Goal: Check status: Check status

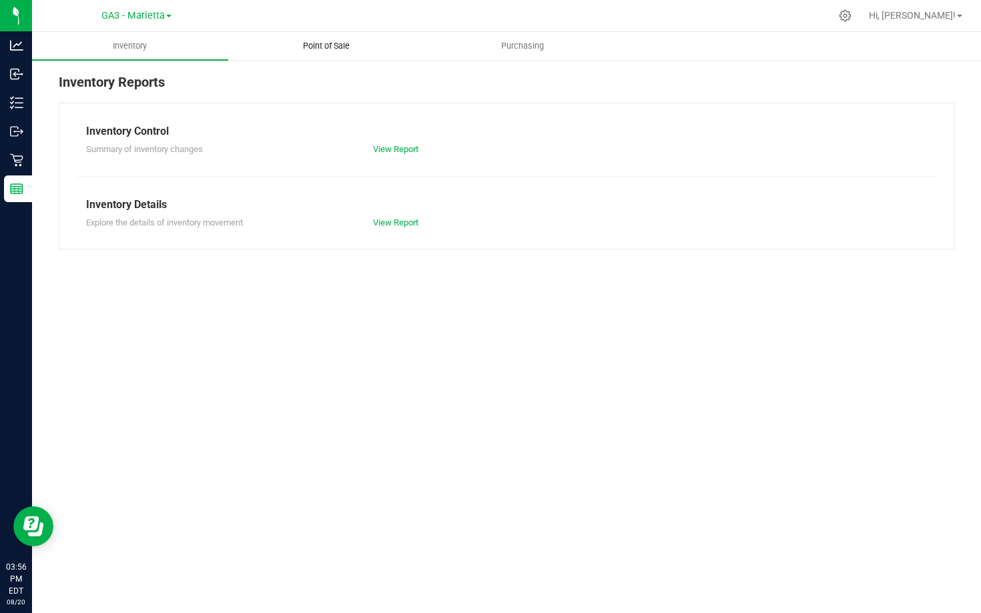
click at [340, 44] on span "Point of Sale" at bounding box center [326, 46] width 83 height 12
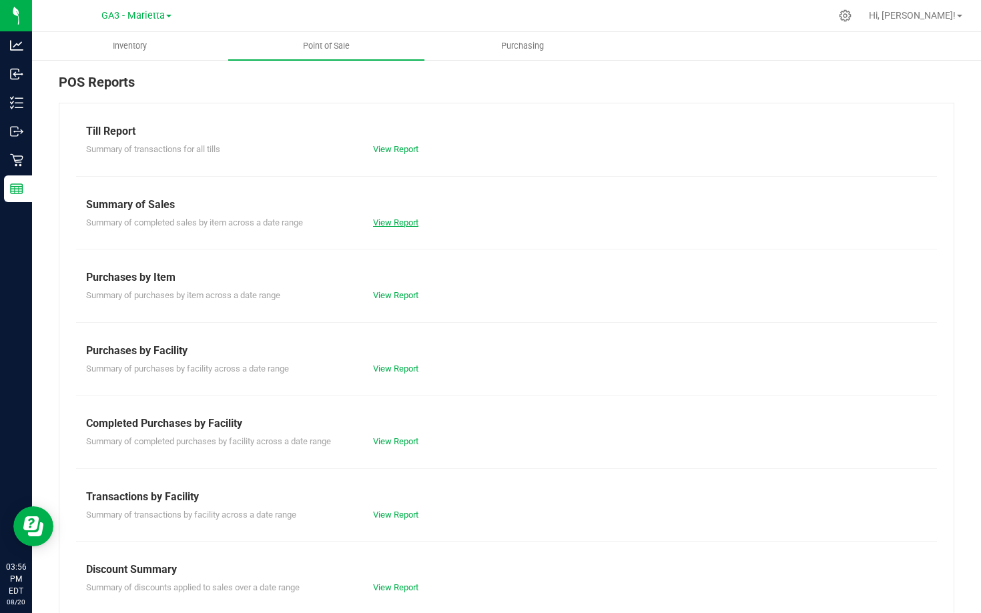
click at [390, 220] on link "View Report" at bounding box center [395, 222] width 45 height 10
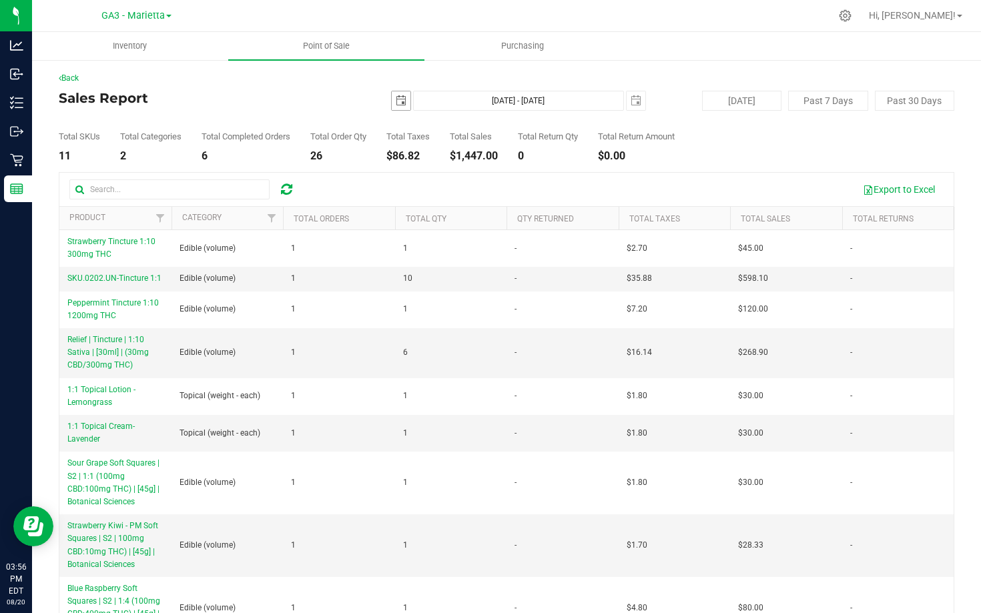
click at [398, 101] on span "select" at bounding box center [401, 100] width 11 height 11
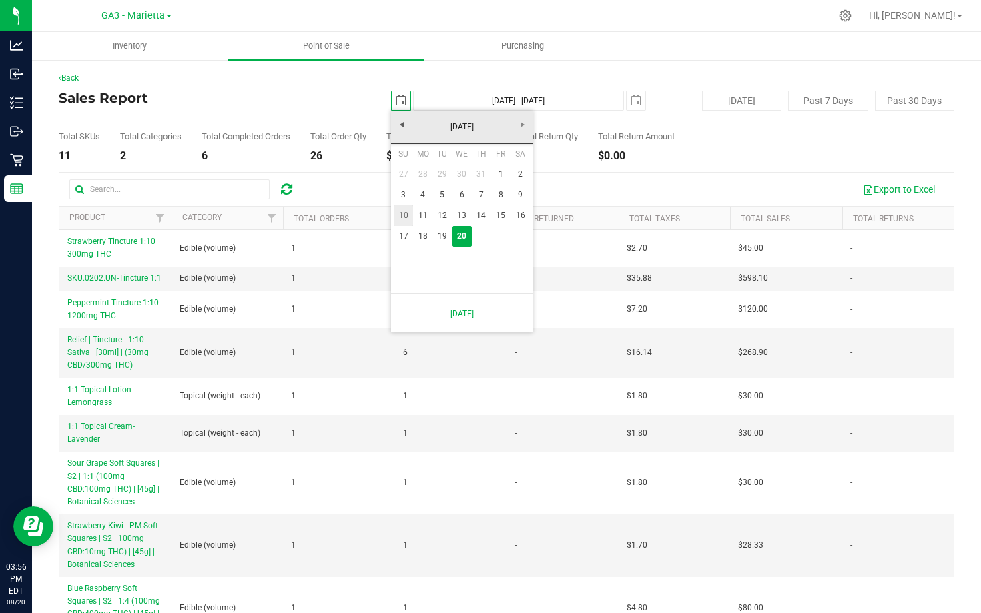
click at [403, 217] on link "10" at bounding box center [403, 215] width 19 height 21
type input "[DATE]"
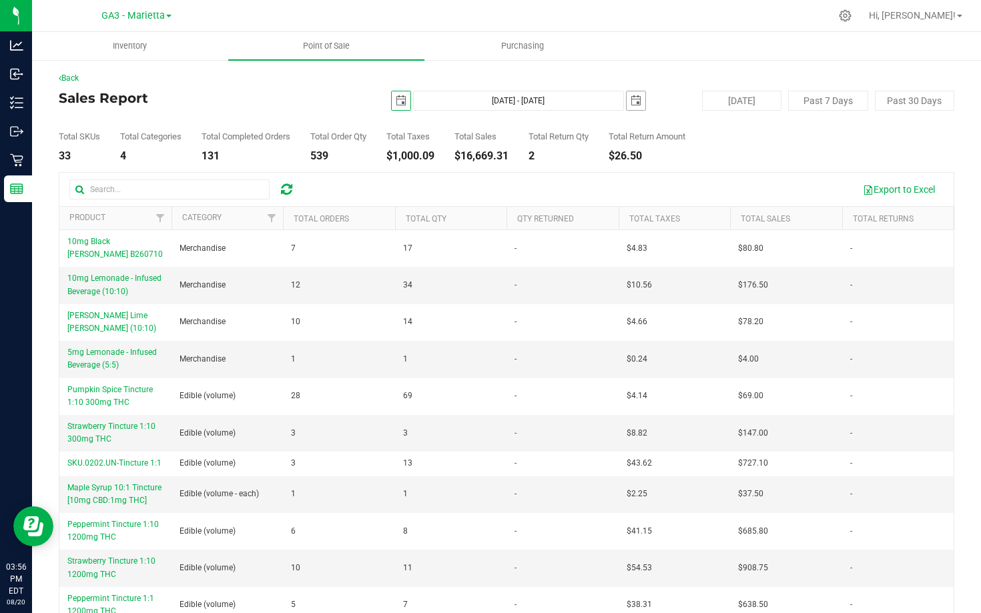
click at [630, 95] on span "select" at bounding box center [635, 100] width 19 height 19
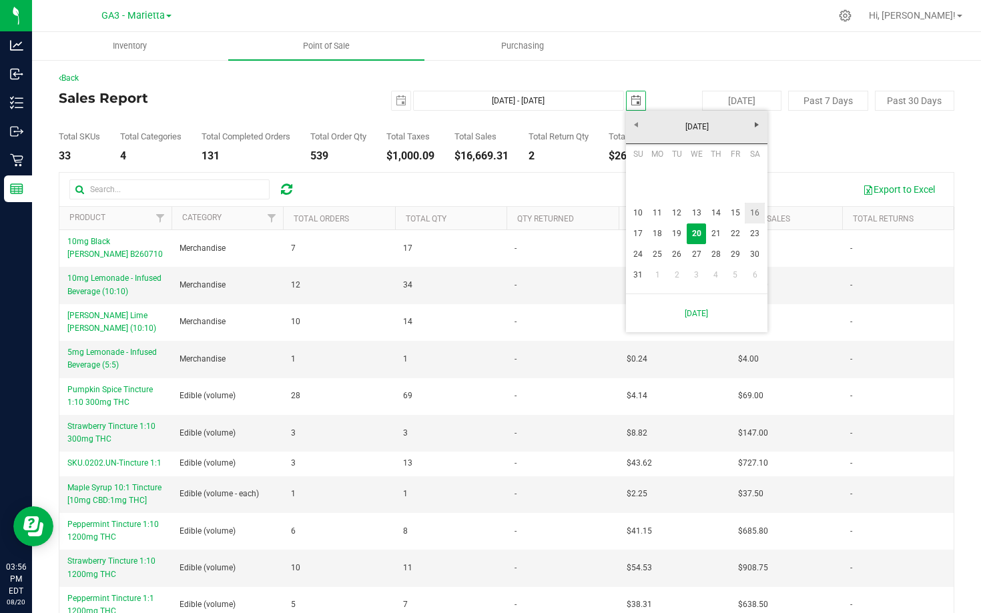
click at [756, 214] on link "16" at bounding box center [754, 213] width 19 height 21
type input "[DATE] - [DATE]"
type input "[DATE]"
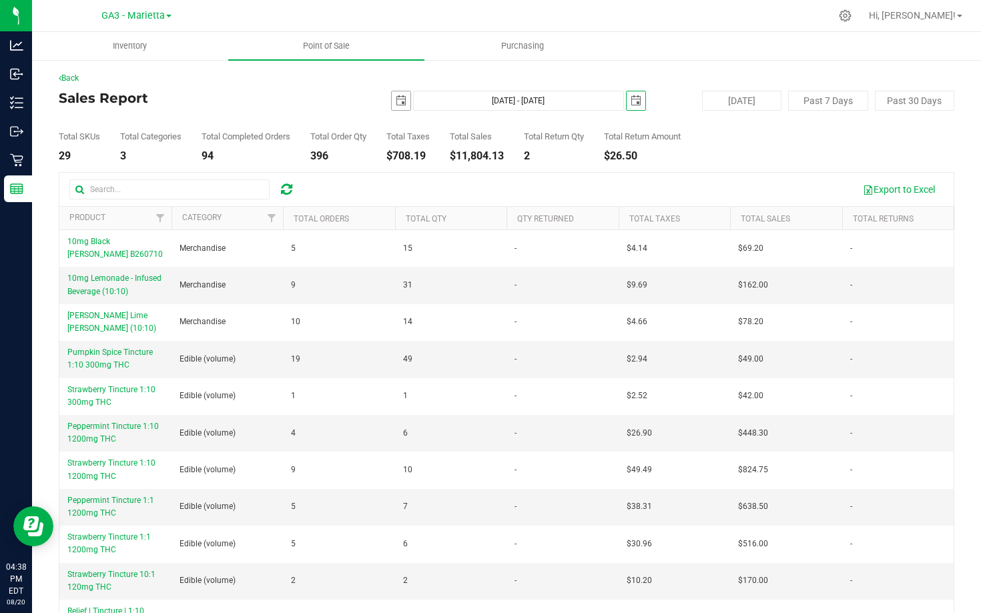
click at [399, 102] on span "select" at bounding box center [401, 100] width 11 height 11
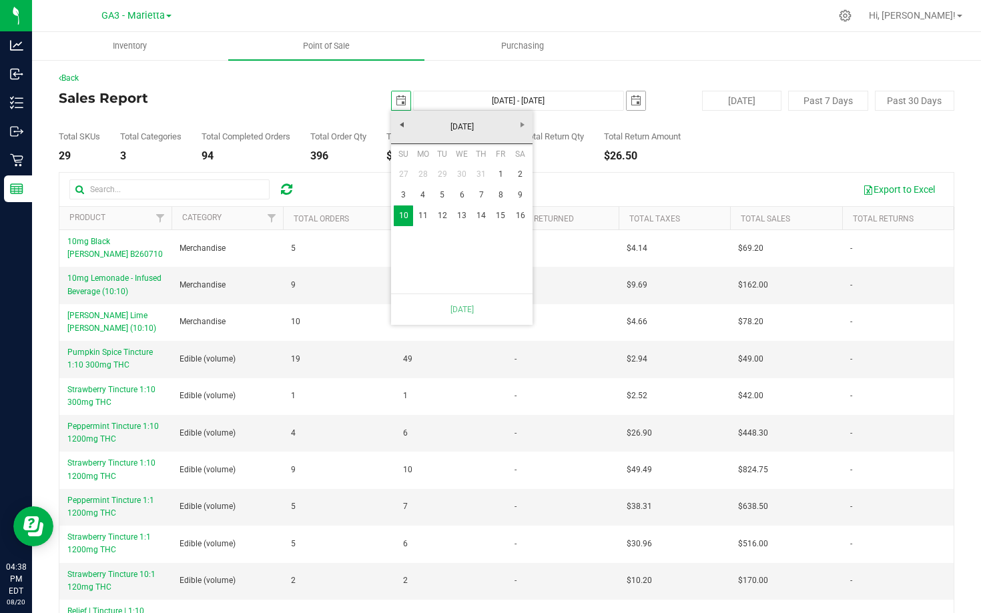
click at [630, 99] on span "select" at bounding box center [635, 100] width 11 height 11
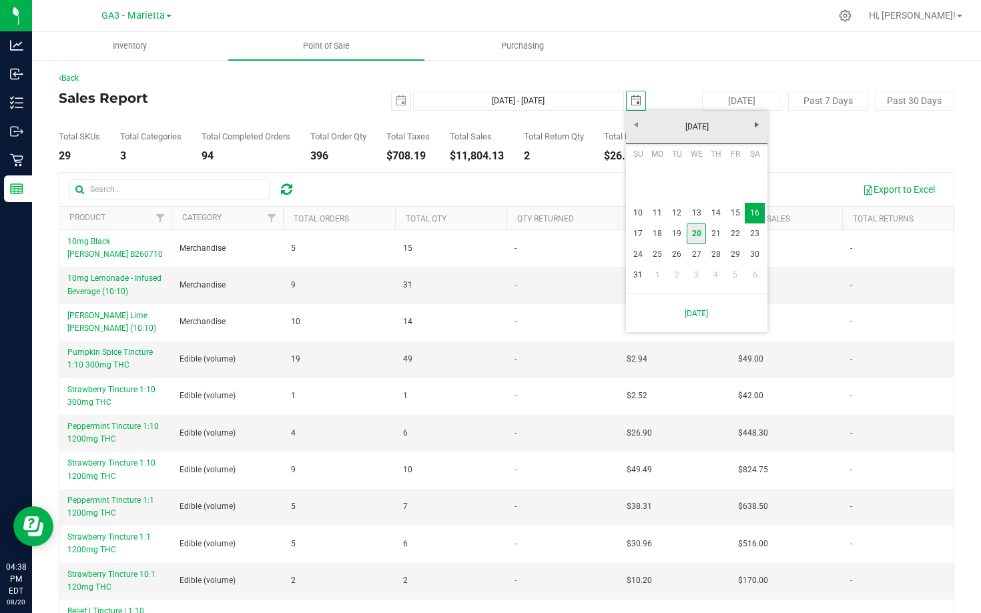
click at [699, 236] on link "20" at bounding box center [696, 234] width 19 height 21
type input "[DATE] - [DATE]"
type input "[DATE]"
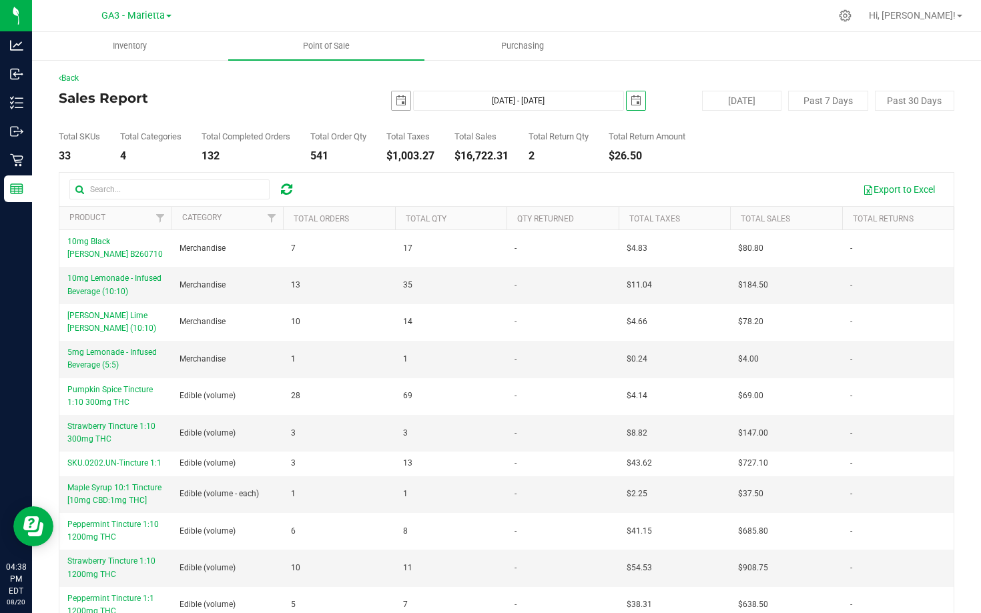
click at [392, 103] on span "select" at bounding box center [401, 100] width 19 height 19
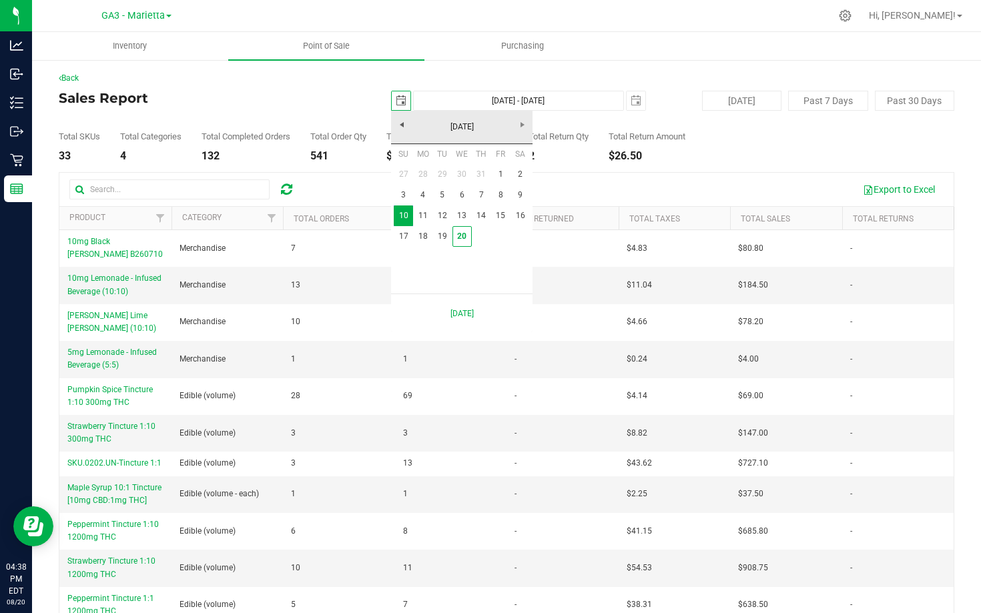
scroll to position [0, 33]
click at [405, 237] on link "17" at bounding box center [403, 236] width 19 height 21
type input "[DATE] - [DATE]"
type input "[DATE]"
